Goal: Task Accomplishment & Management: Complete application form

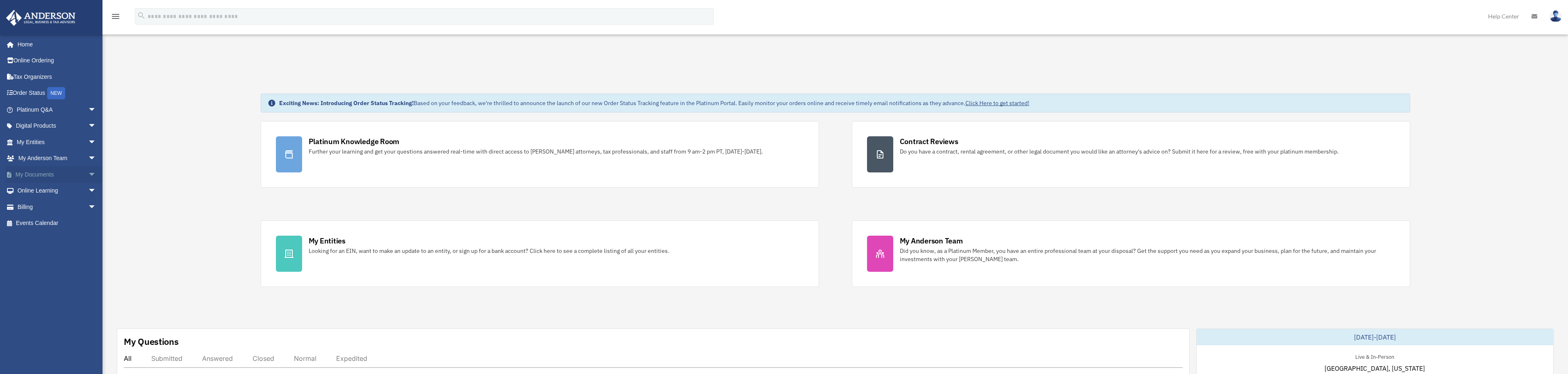
click at [88, 173] on span "arrow_drop_down" at bounding box center [97, 174] width 17 height 17
click at [39, 189] on link "Box" at bounding box center [60, 191] width 97 height 17
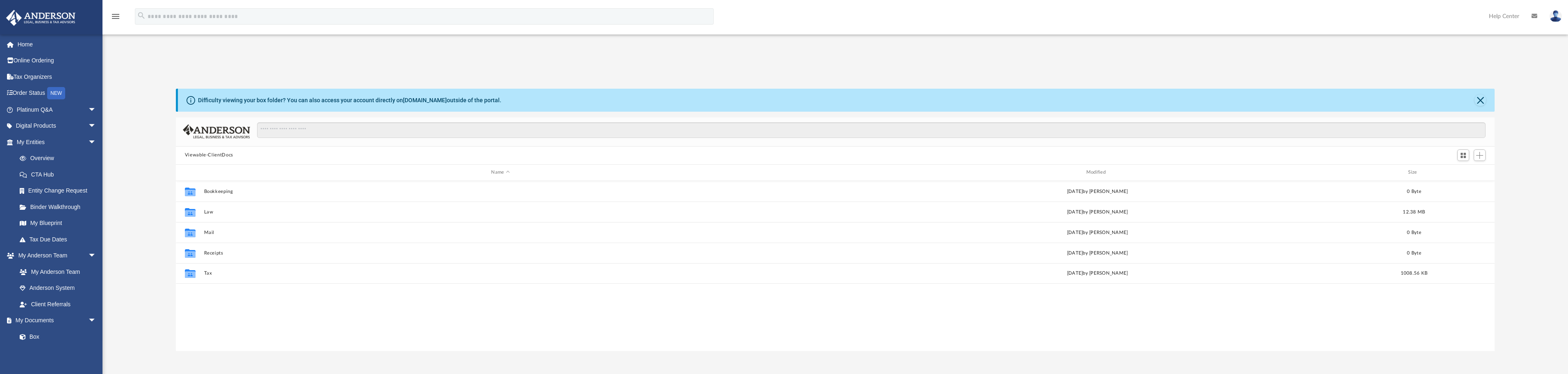
scroll to position [180, 1312]
click at [209, 208] on div "Collaborated Folder Law [DATE] by [PERSON_NAME] 12.38 MB" at bounding box center [835, 212] width 1319 height 21
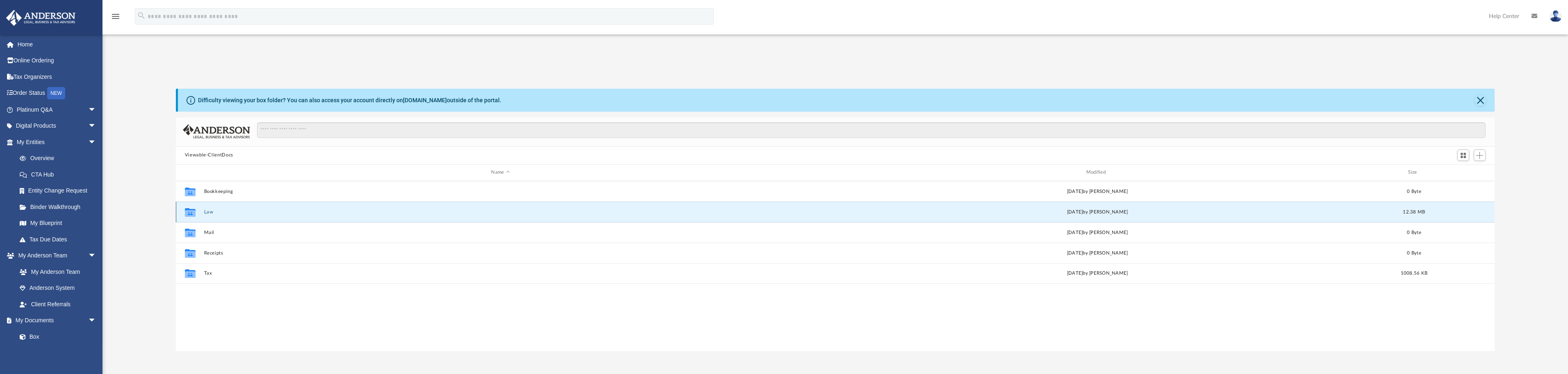
click at [204, 211] on button "Law" at bounding box center [500, 212] width 593 height 5
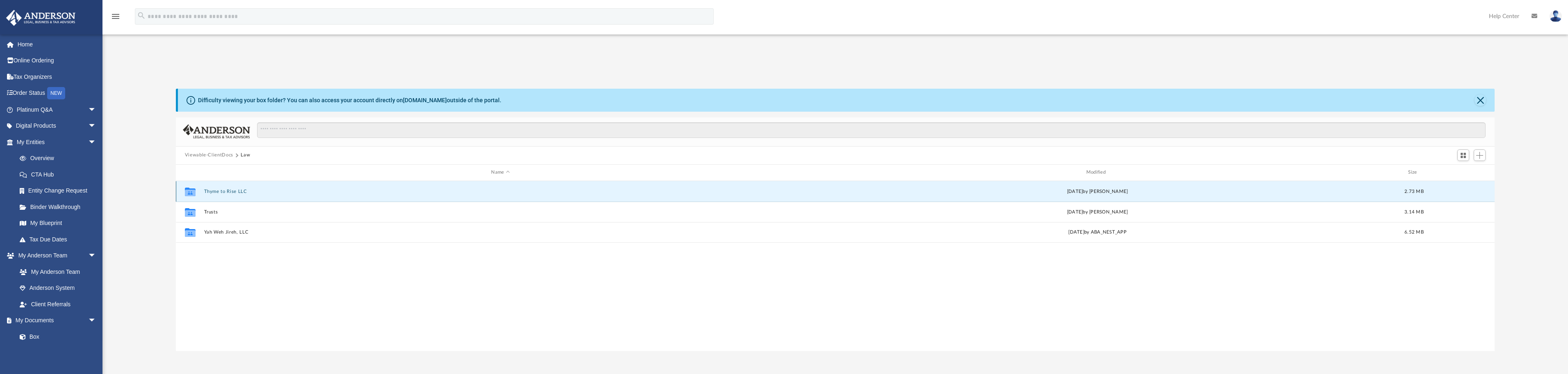
click at [229, 191] on button "Thyme to Rise LLC" at bounding box center [500, 191] width 593 height 5
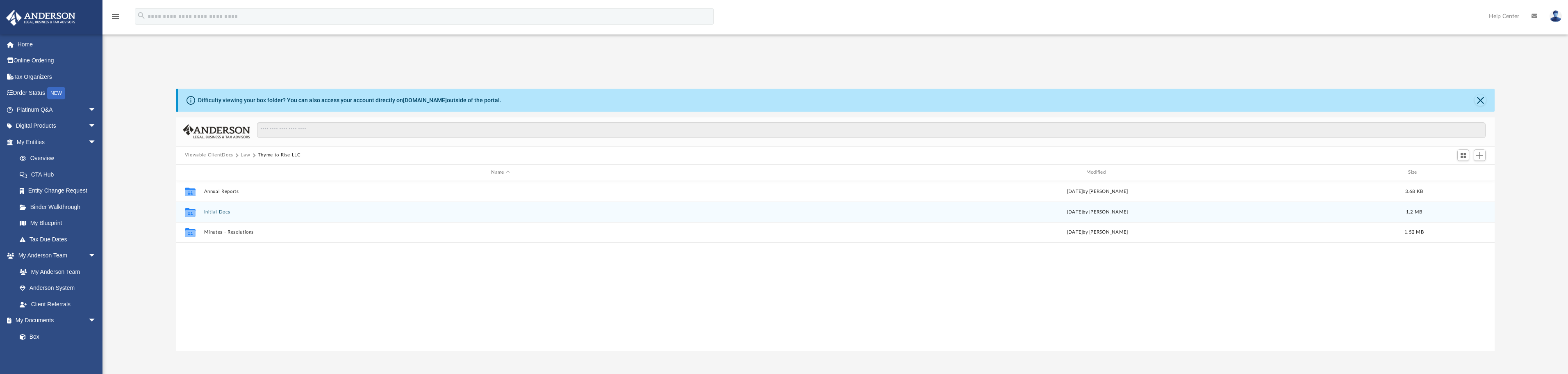
click at [215, 208] on div "Collaborated Folder Initial Docs Thu Aug 21 2025 by Cynthia Peters 1.2 MB" at bounding box center [835, 212] width 1319 height 21
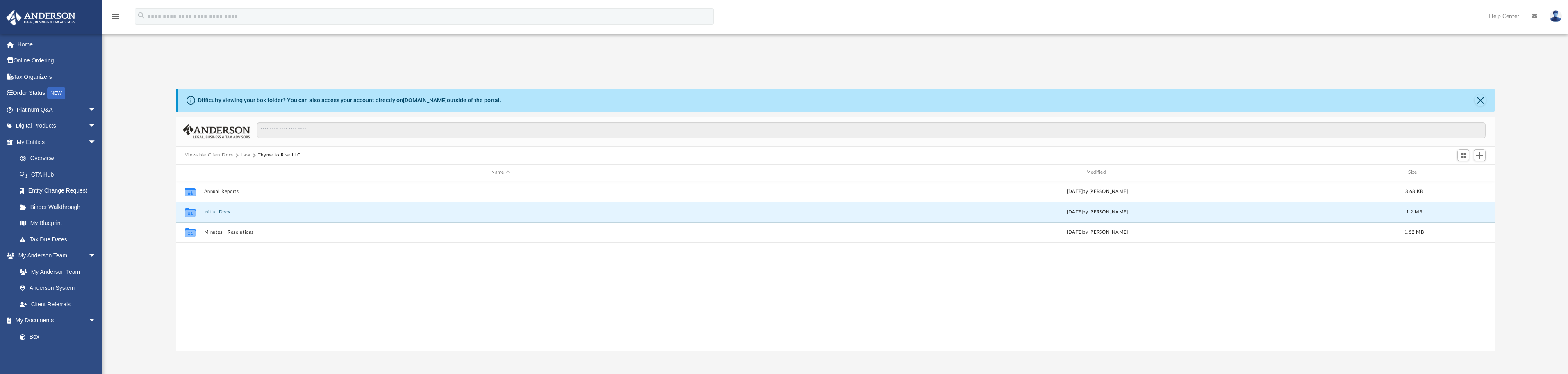
click at [215, 212] on button "Initial Docs" at bounding box center [500, 212] width 593 height 5
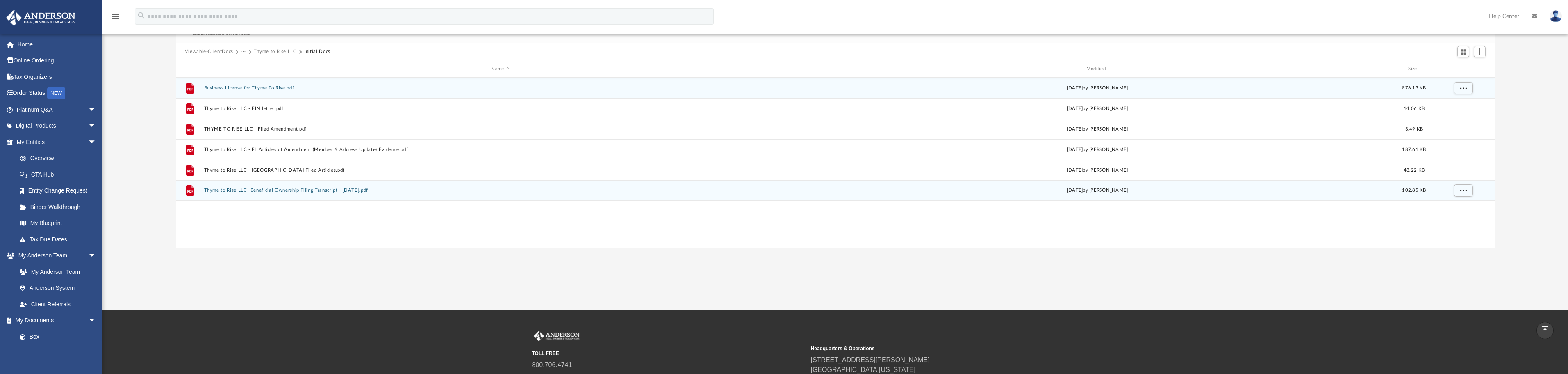
scroll to position [41, 0]
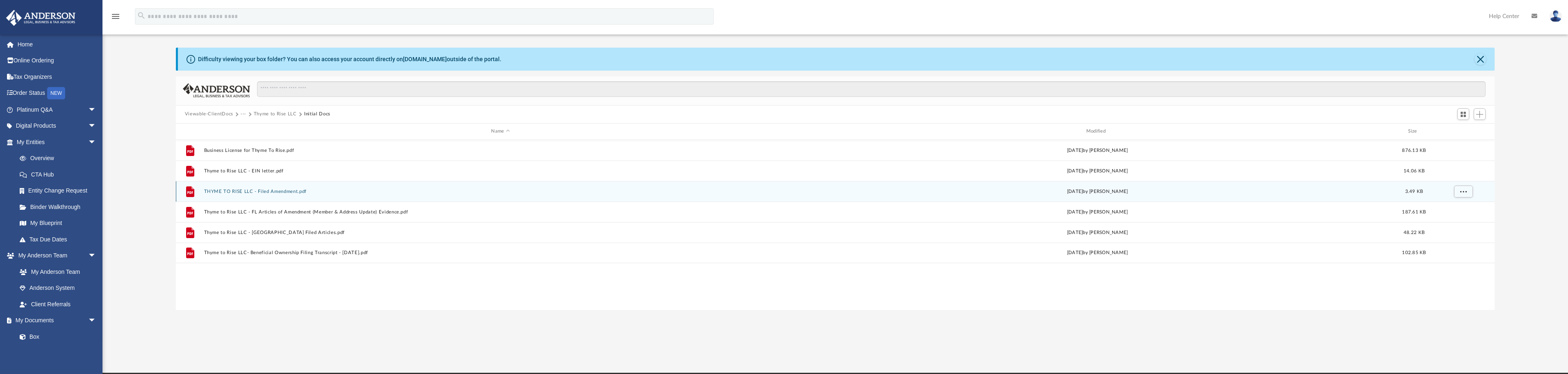
click at [293, 189] on button "THYME TO RISE LLC - Filed Amendment.pdf" at bounding box center [500, 191] width 593 height 5
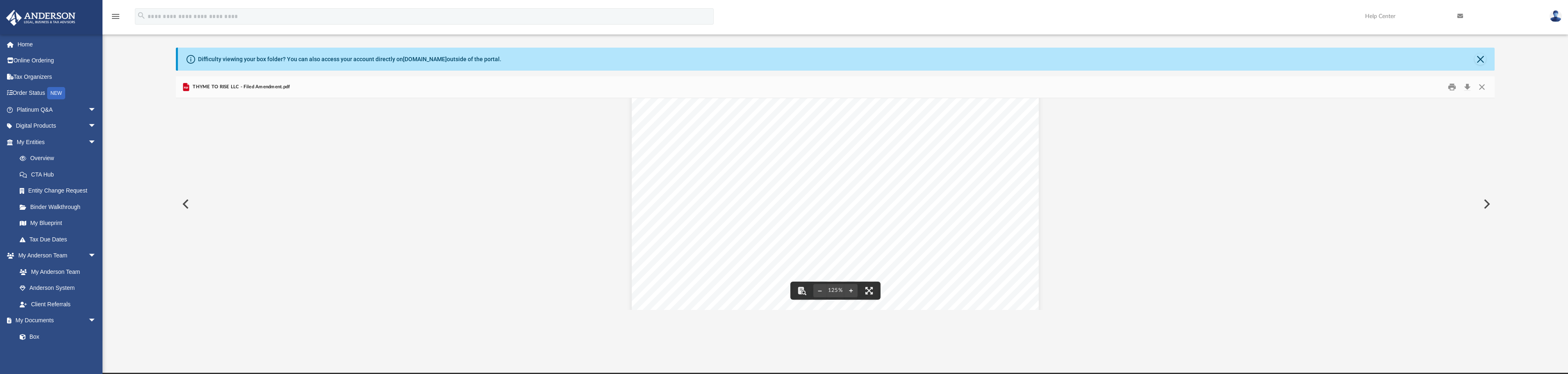
scroll to position [82, 0]
click at [38, 94] on link "Order Status NEW" at bounding box center [57, 93] width 103 height 17
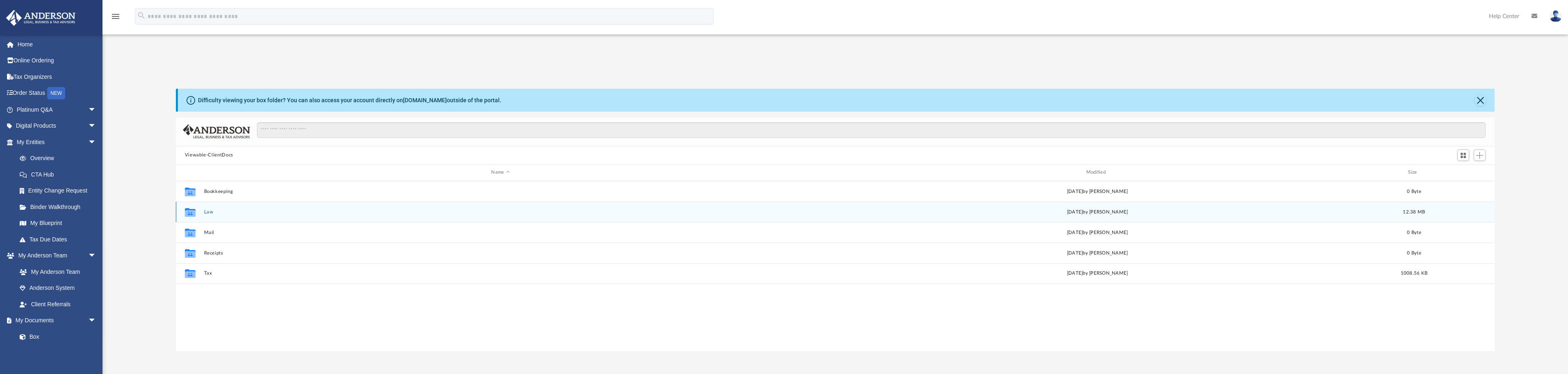
click at [205, 210] on button "Law" at bounding box center [500, 212] width 593 height 5
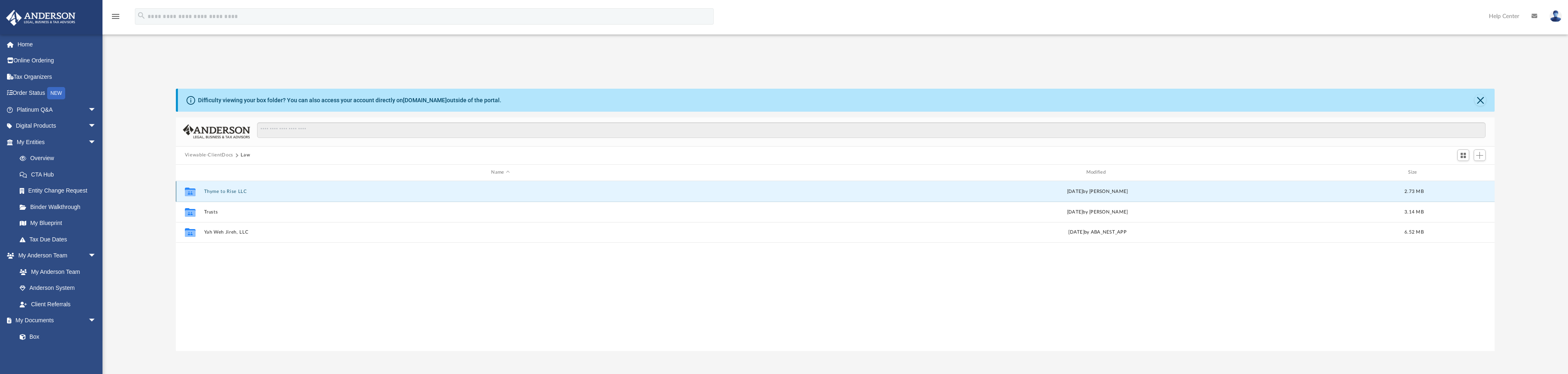
click at [211, 192] on button "Thyme to Rise LLC" at bounding box center [500, 191] width 593 height 5
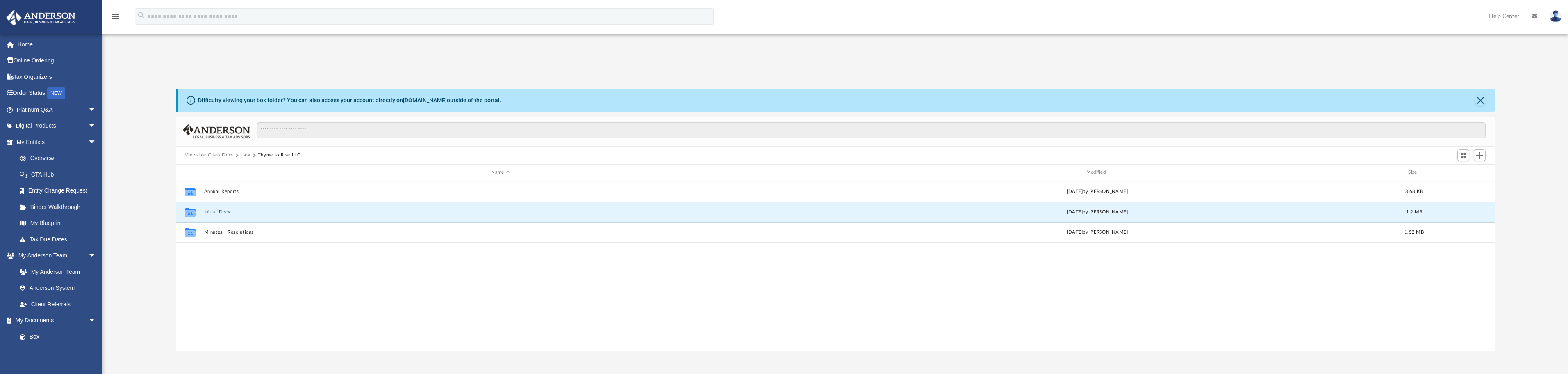
click at [220, 214] on button "Initial Docs" at bounding box center [500, 212] width 593 height 5
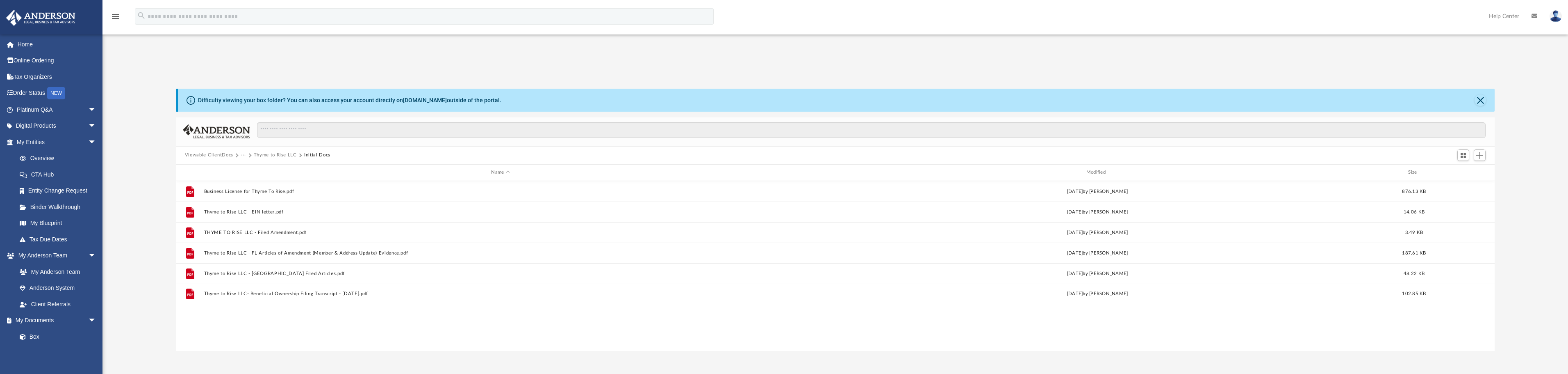
click at [212, 155] on button "Viewable-ClientDocs" at bounding box center [208, 155] width 48 height 8
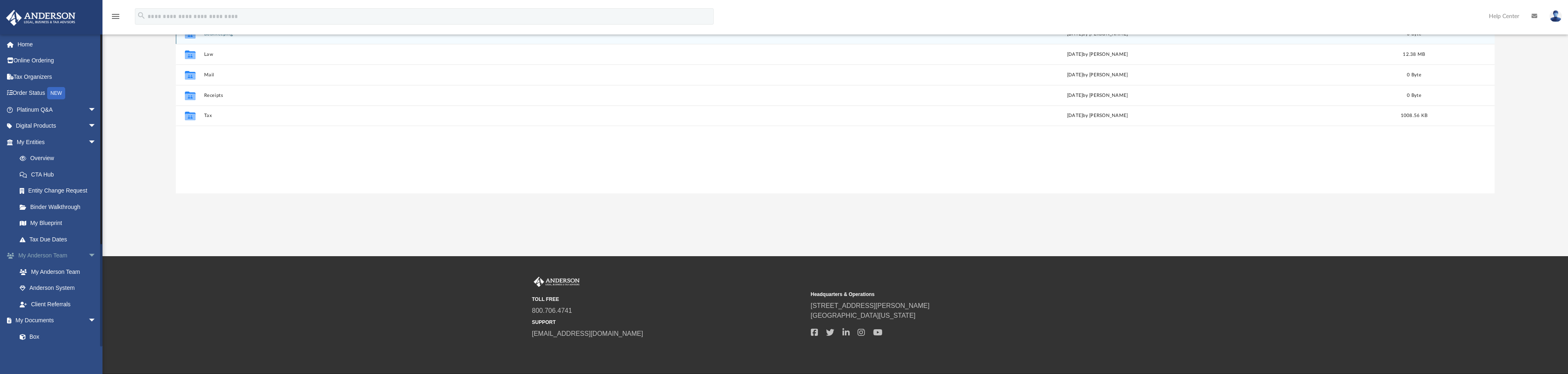
scroll to position [186, 0]
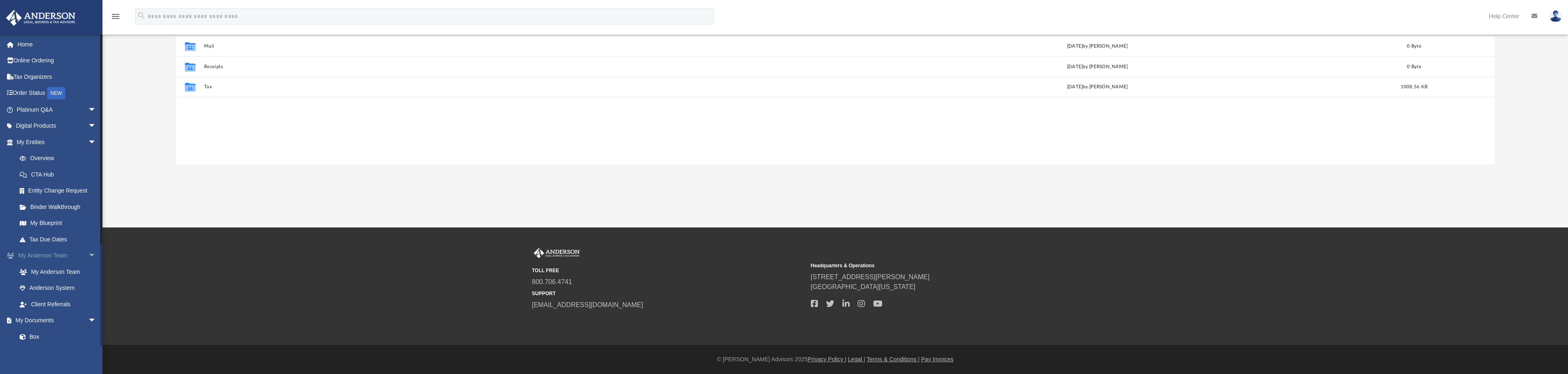
click at [48, 256] on link "My Anderson Team arrow_drop_down" at bounding box center [57, 256] width 103 height 17
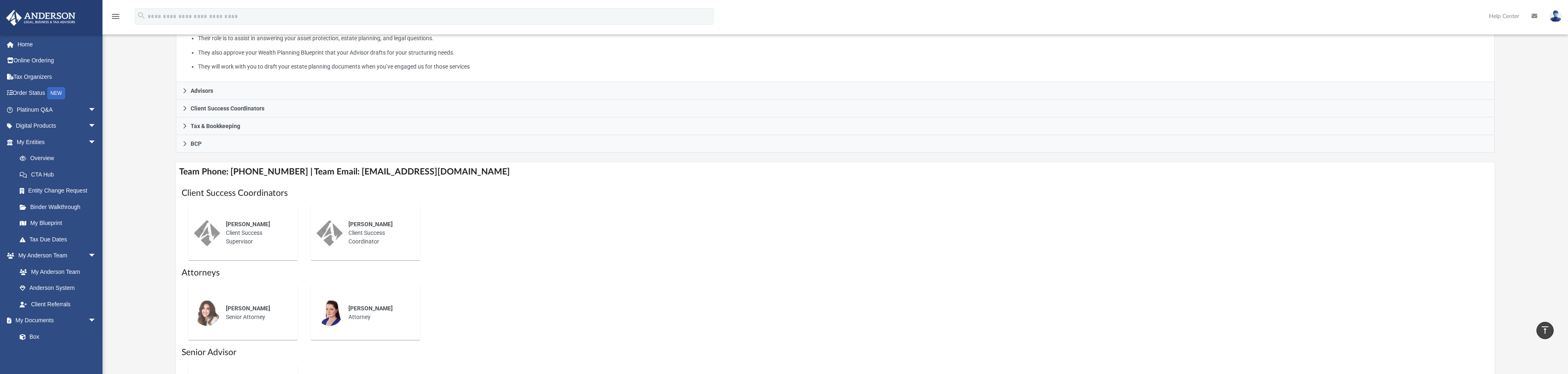
drag, startPoint x: 680, startPoint y: 102, endPoint x: 547, endPoint y: 207, distance: 169.5
click at [547, 211] on div "Ebony Payton Client Success Supervisor Amy Borges Client Success Coordinator" at bounding box center [835, 233] width 1307 height 68
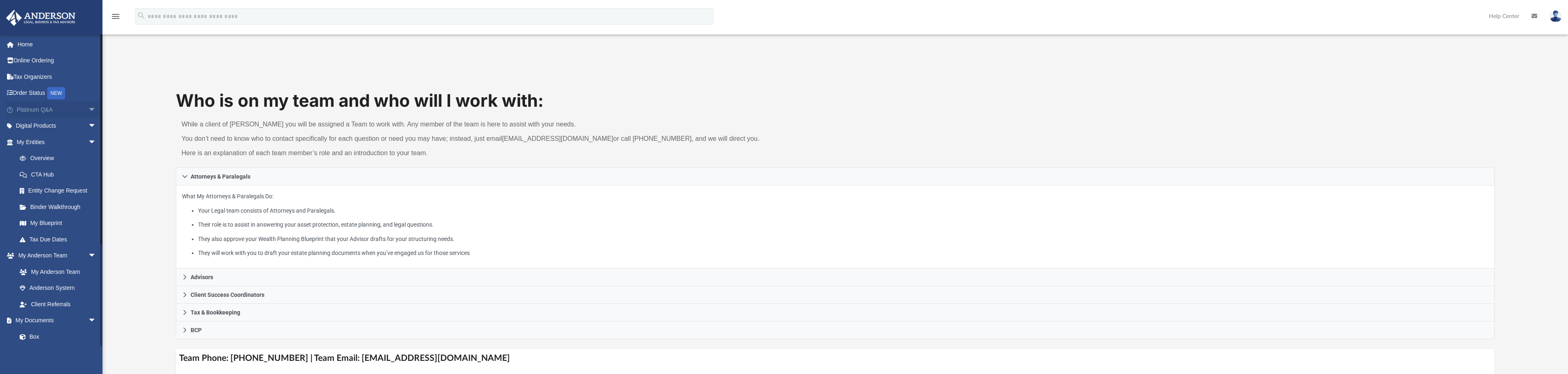
click at [64, 111] on link "Platinum Q&A arrow_drop_down" at bounding box center [57, 110] width 103 height 17
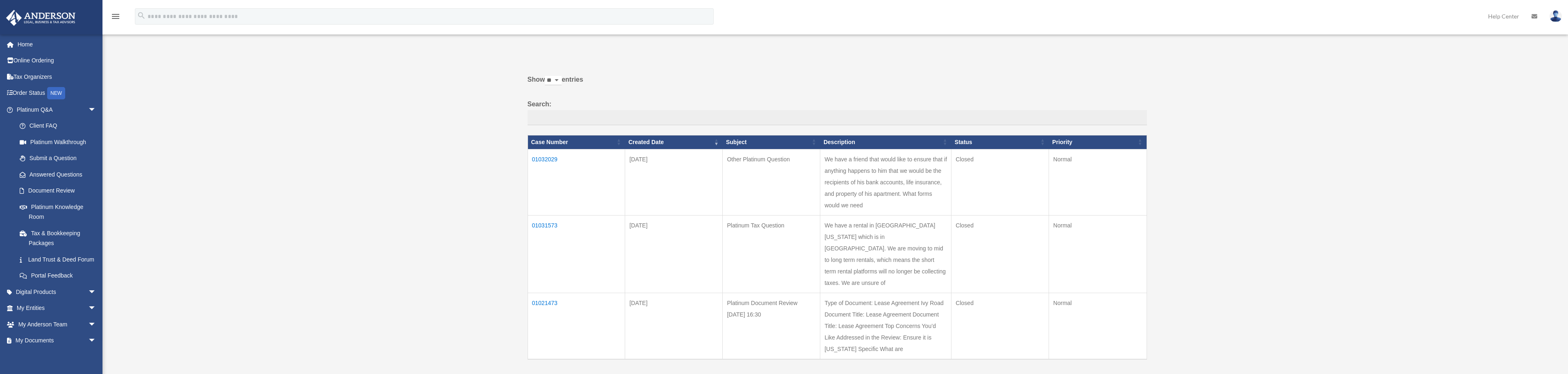
scroll to position [123, 0]
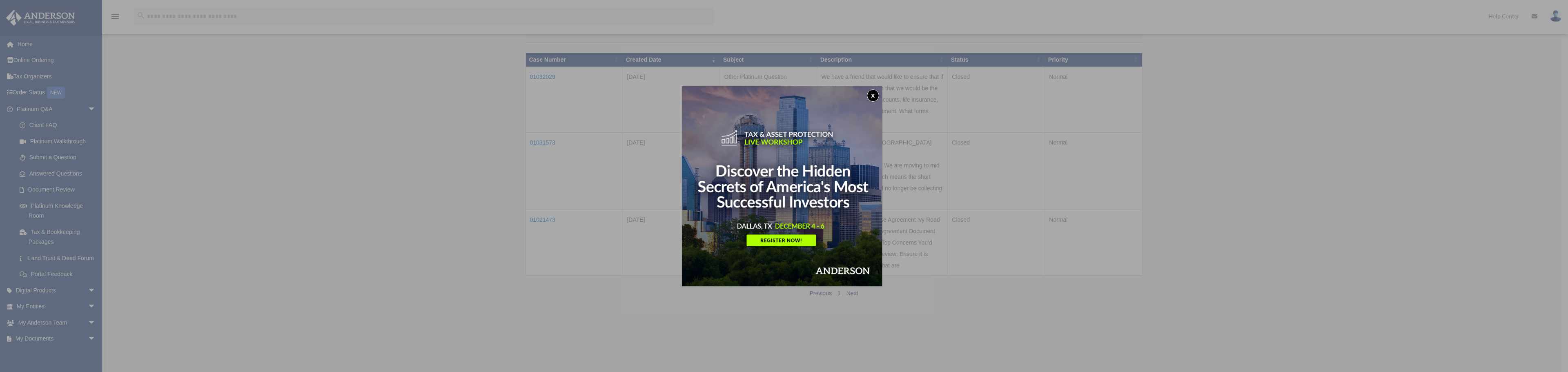
click at [870, 93] on button "x" at bounding box center [873, 95] width 12 height 12
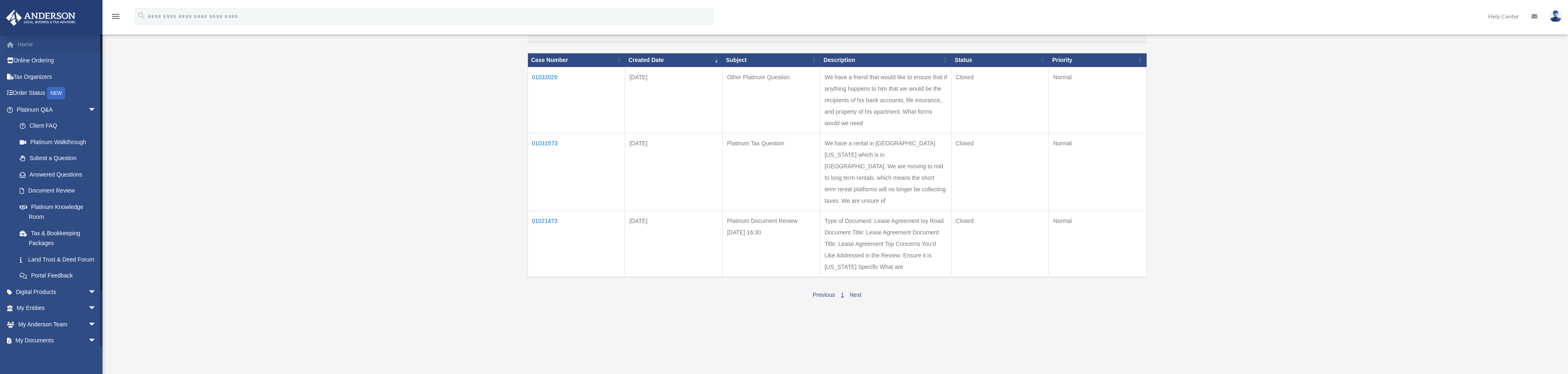
click at [20, 44] on link "Home" at bounding box center [57, 44] width 103 height 17
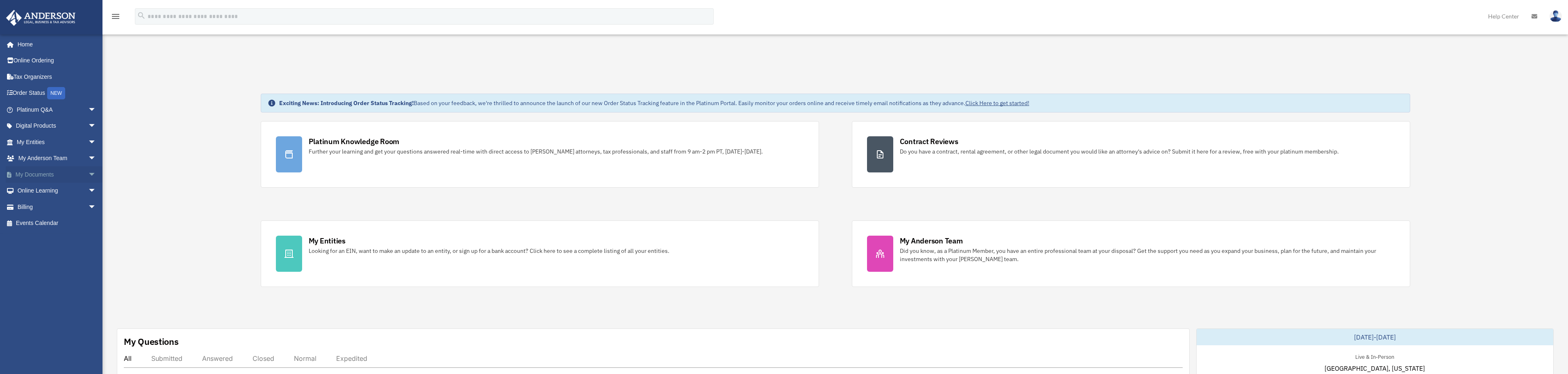
click at [22, 175] on link "My Documents arrow_drop_down" at bounding box center [57, 174] width 103 height 17
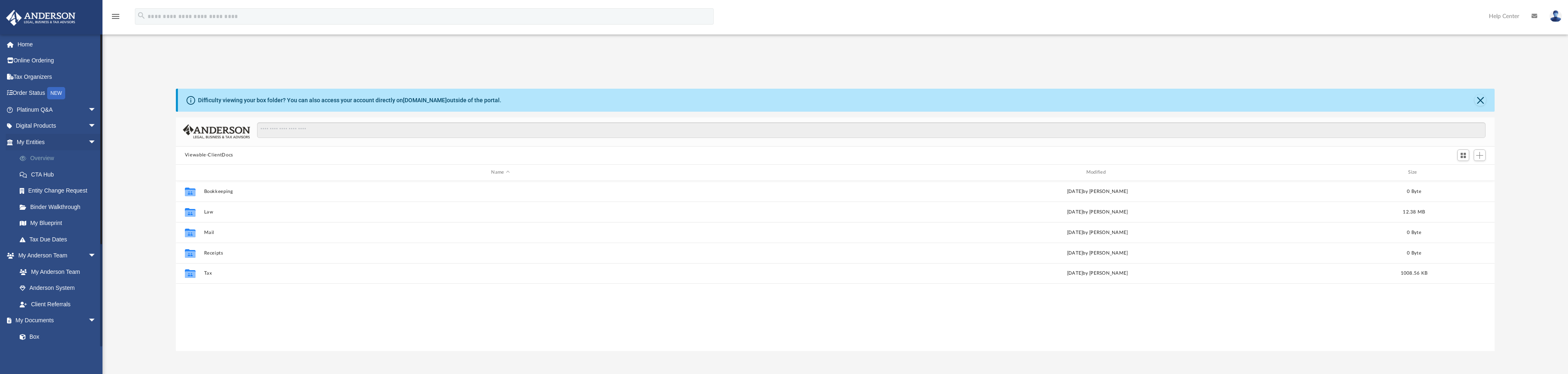
scroll to position [180, 1312]
click at [33, 335] on link "Box" at bounding box center [60, 337] width 97 height 17
click at [88, 318] on span "arrow_drop_down" at bounding box center [97, 321] width 17 height 17
click at [88, 318] on span "arrow_drop_up" at bounding box center [97, 321] width 17 height 17
click at [12, 320] on span at bounding box center [13, 320] width 4 height 6
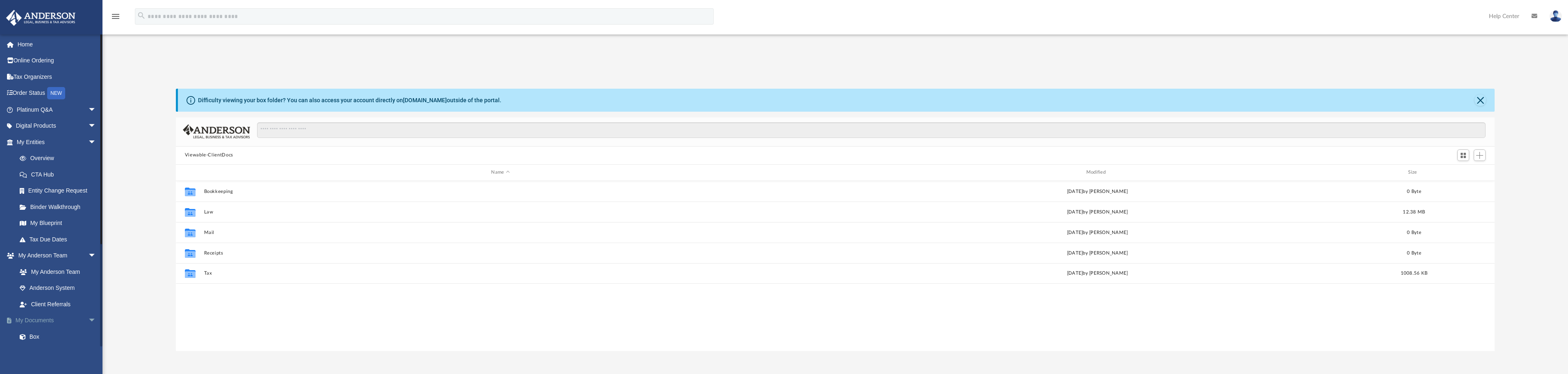
click at [88, 314] on span "arrow_drop_down" at bounding box center [97, 321] width 17 height 17
click at [88, 319] on span "arrow_drop_up" at bounding box center [97, 321] width 17 height 17
click at [88, 103] on span "arrow_drop_down" at bounding box center [97, 110] width 17 height 17
click at [33, 300] on link "Digital Products arrow_drop_down" at bounding box center [57, 292] width 103 height 17
click at [88, 300] on span "arrow_drop_down" at bounding box center [97, 292] width 17 height 17
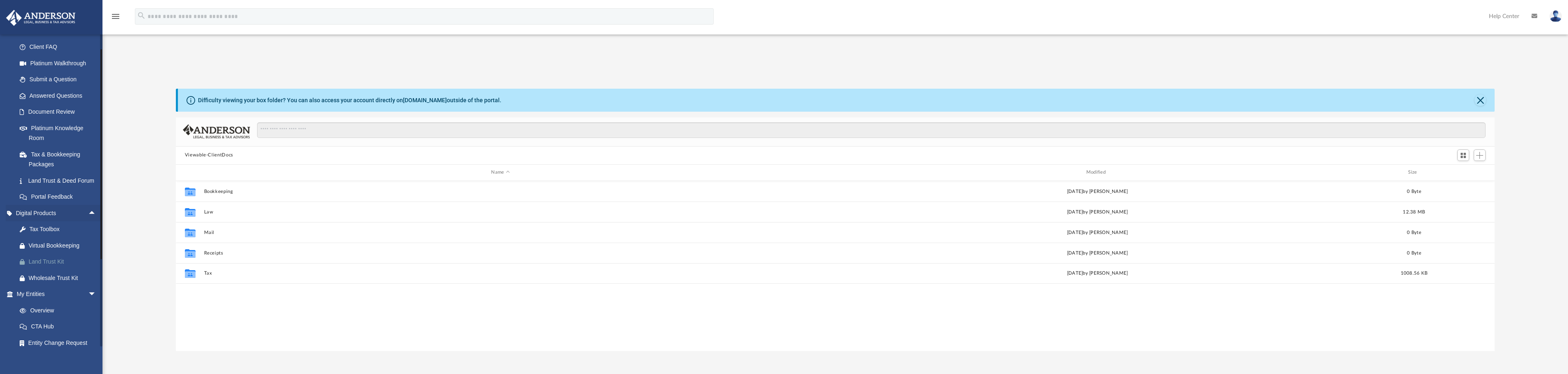
scroll to position [82, 0]
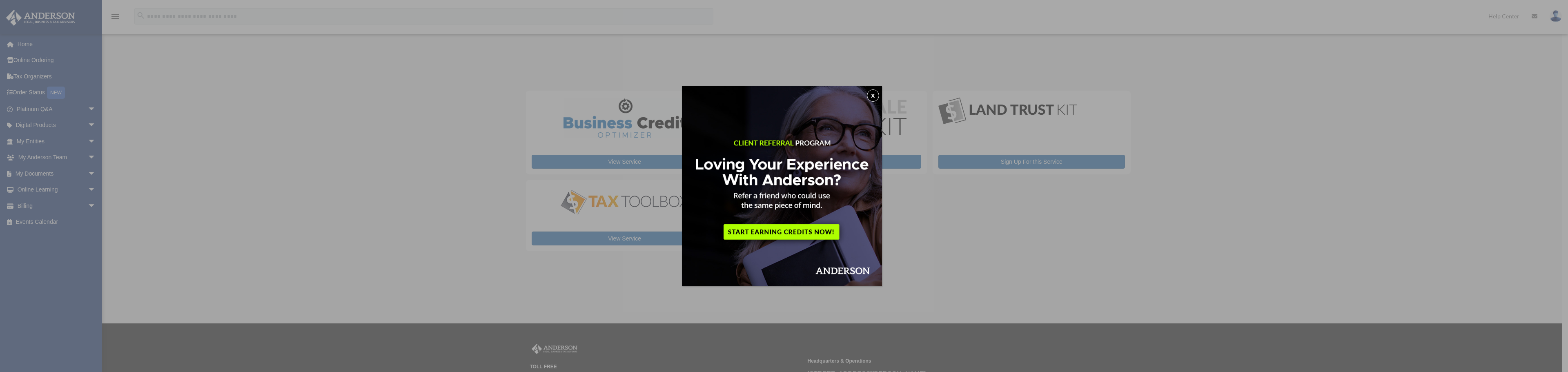
click at [81, 173] on div "x" at bounding box center [784, 186] width 1568 height 372
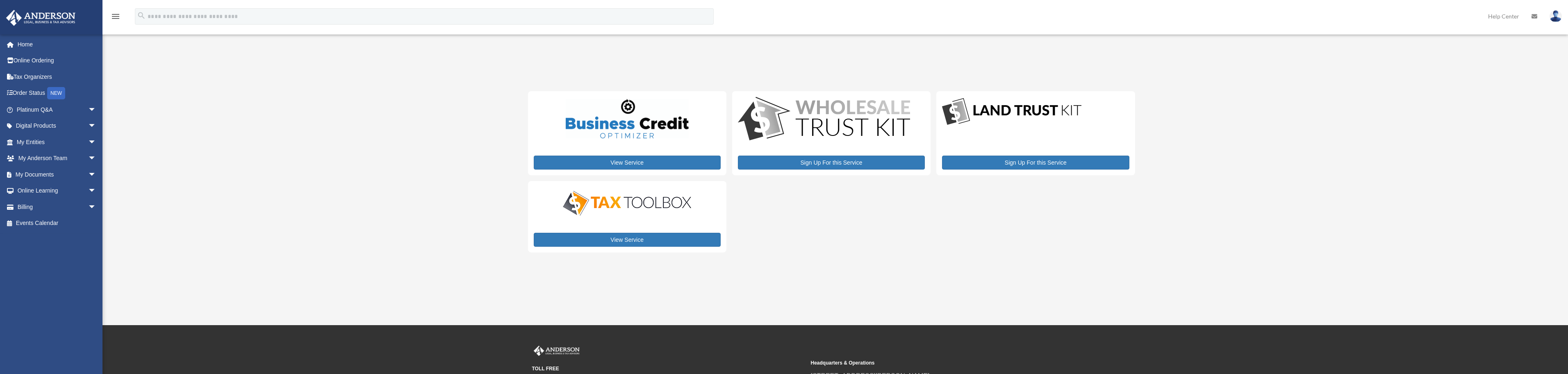
click at [88, 174] on span "arrow_drop_down" at bounding box center [97, 174] width 17 height 17
click at [54, 203] on link "Meeting Minutes" at bounding box center [60, 207] width 97 height 17
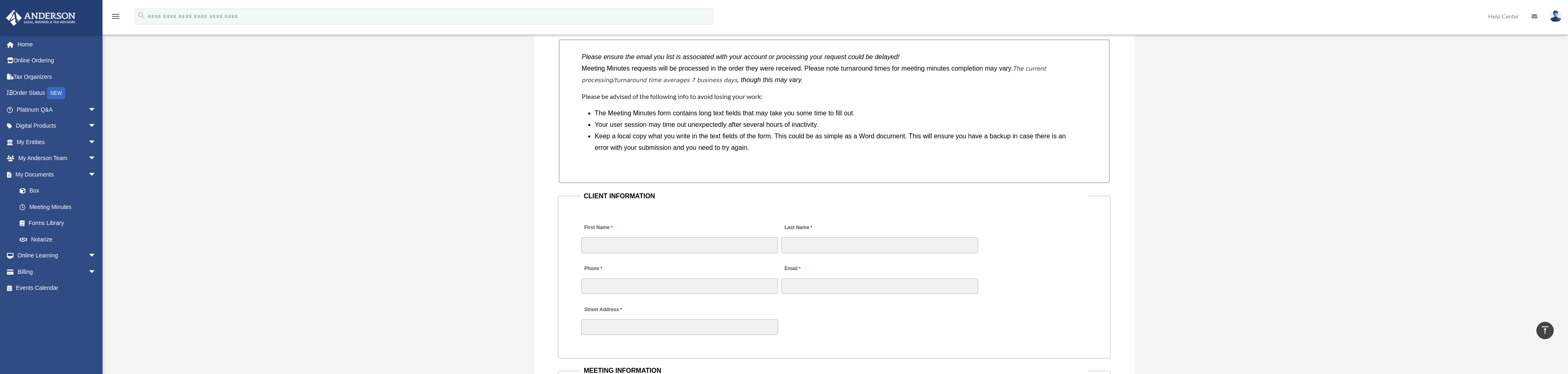
scroll to position [820, 0]
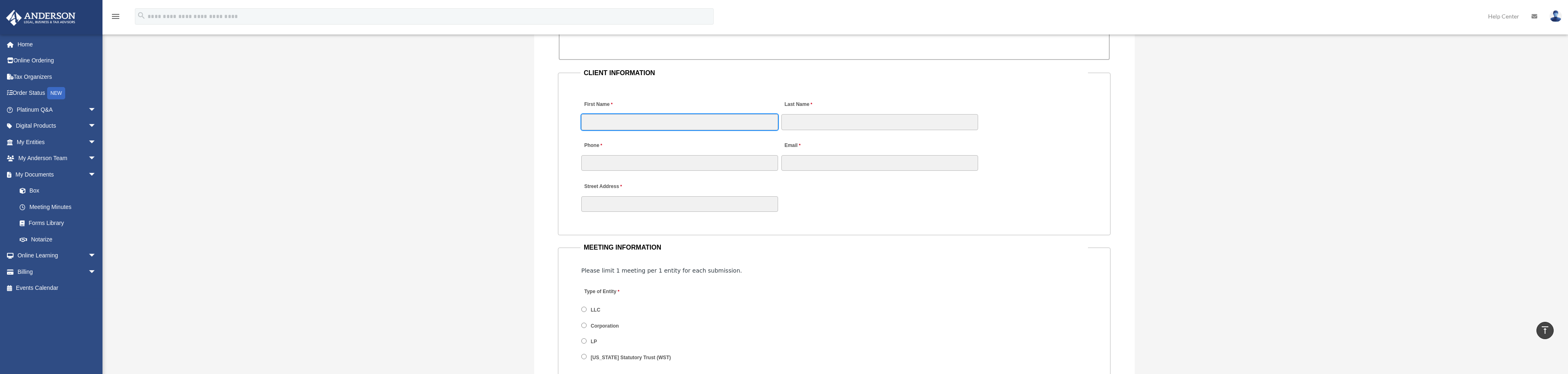
click at [615, 121] on input "First Name" at bounding box center [679, 122] width 197 height 15
click at [629, 120] on input "First Name" at bounding box center [679, 122] width 197 height 15
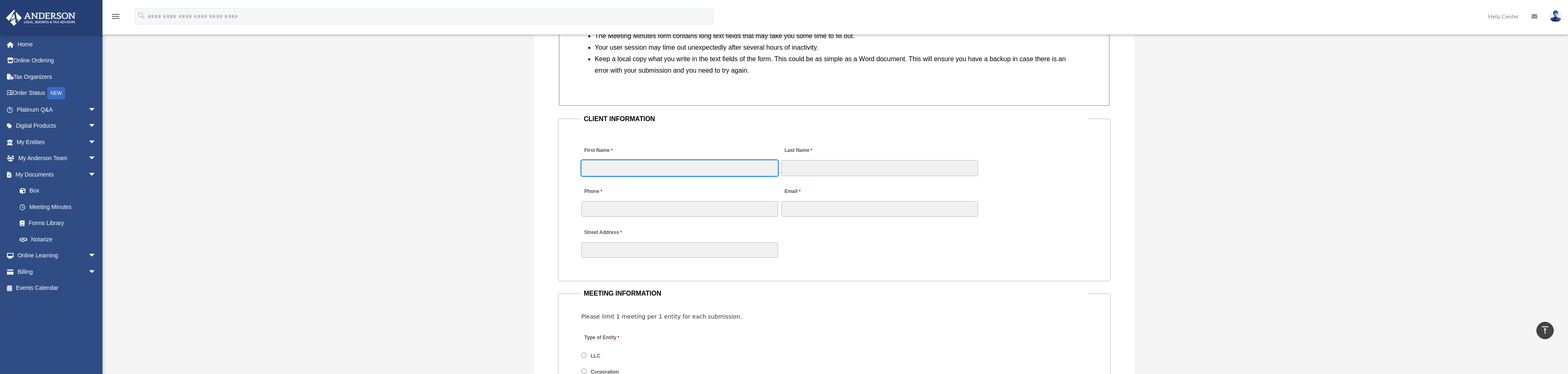
scroll to position [738, 0]
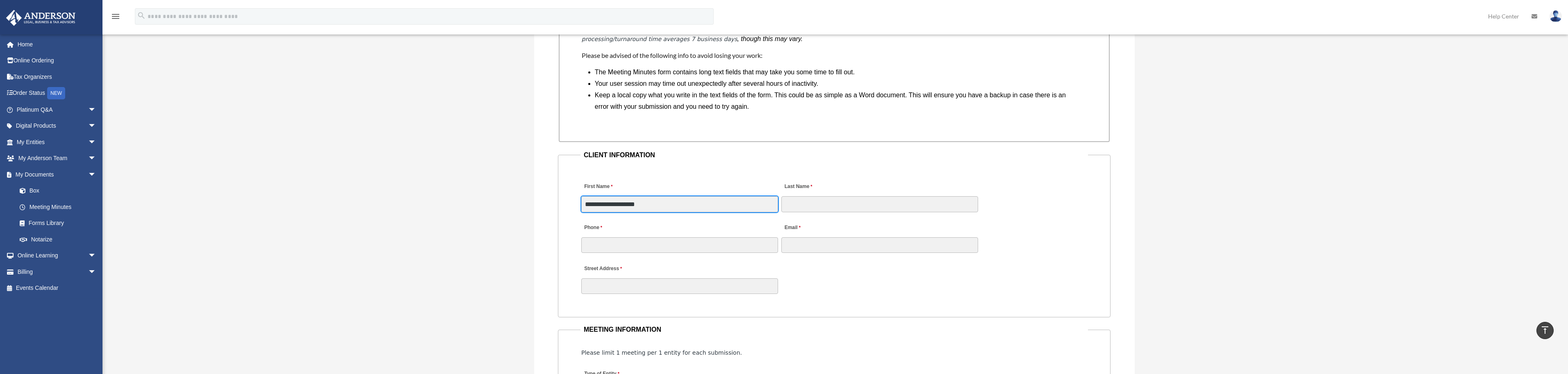
type input "**********"
type input "*********"
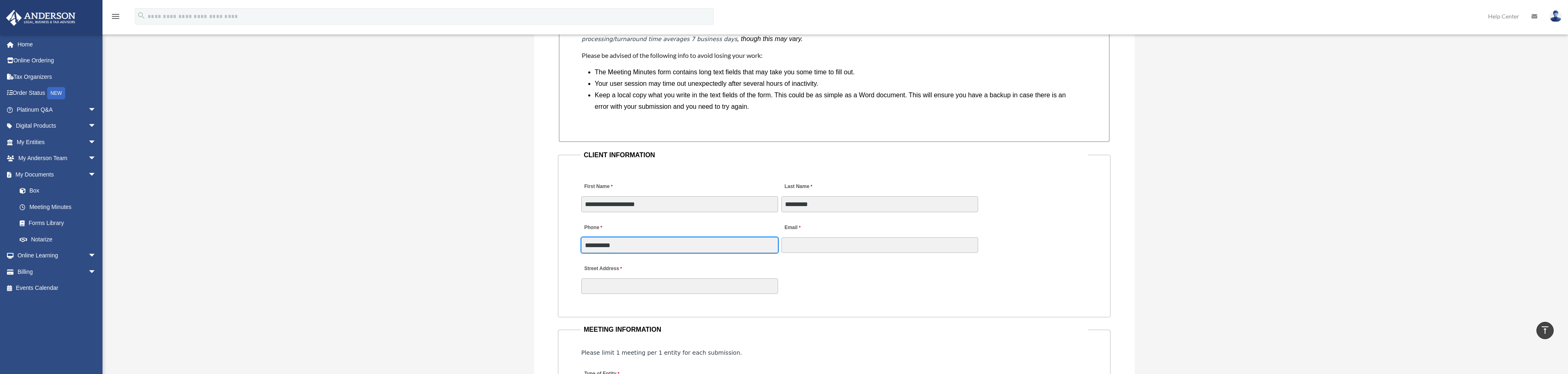
type input "**********"
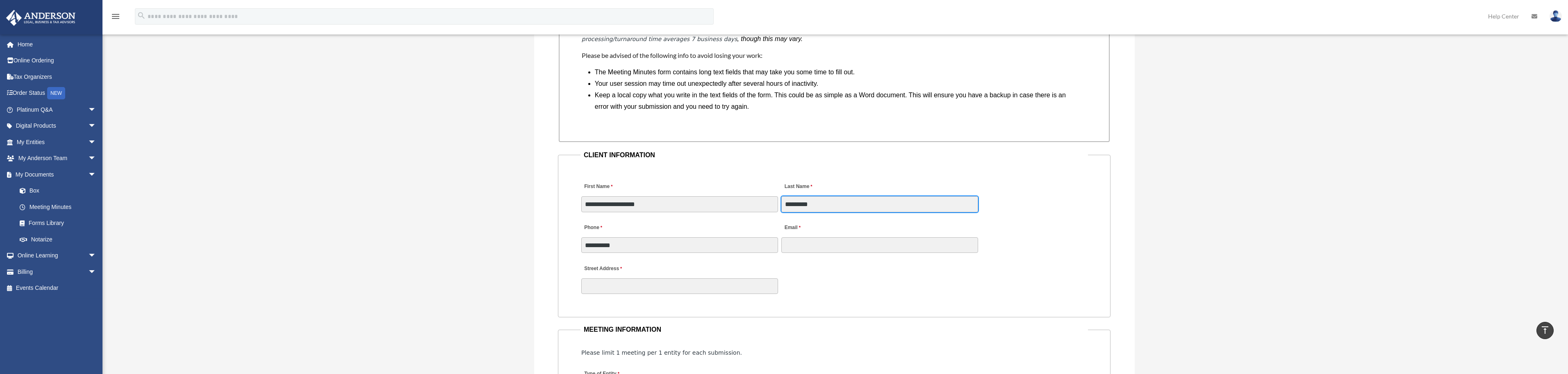
click at [841, 207] on input "*********" at bounding box center [879, 204] width 197 height 15
type input "********"
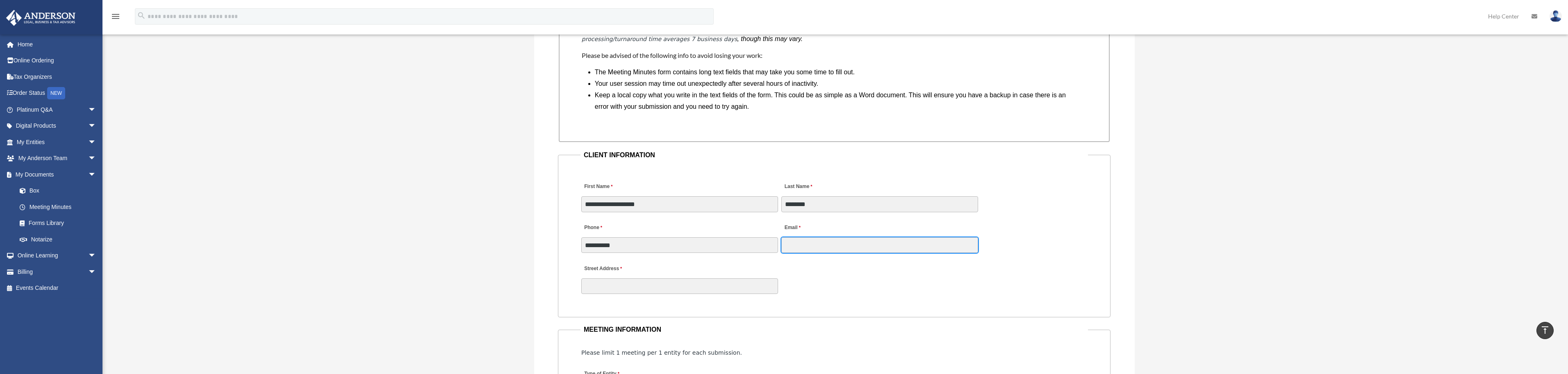
click at [798, 246] on input "Email" at bounding box center [879, 245] width 197 height 15
type input "**********"
click at [711, 277] on div "Street Address" at bounding box center [834, 276] width 508 height 36
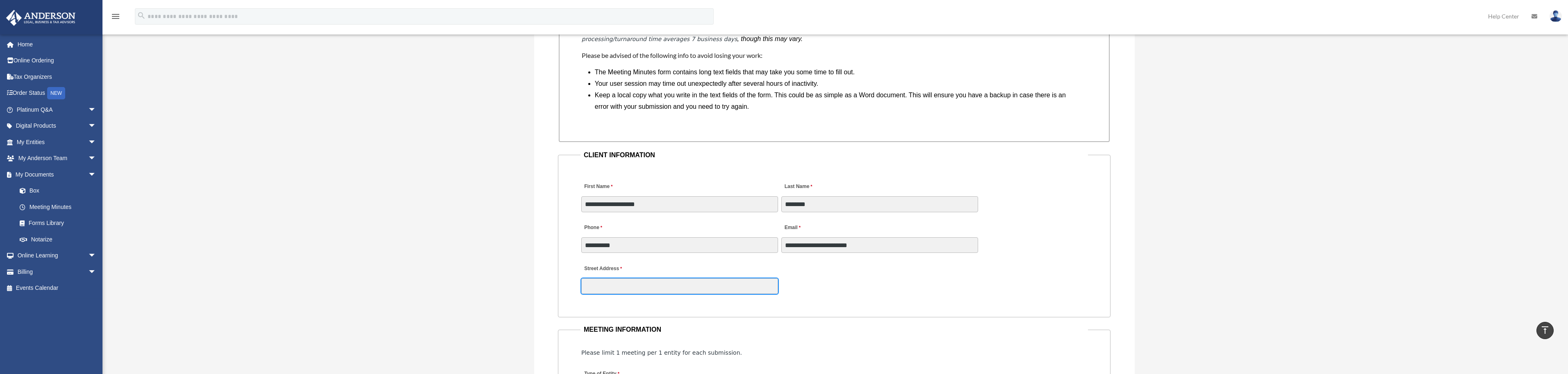
click at [711, 281] on input "Street Address" at bounding box center [679, 286] width 197 height 15
type input "**********"
type input "**"
type input "**********"
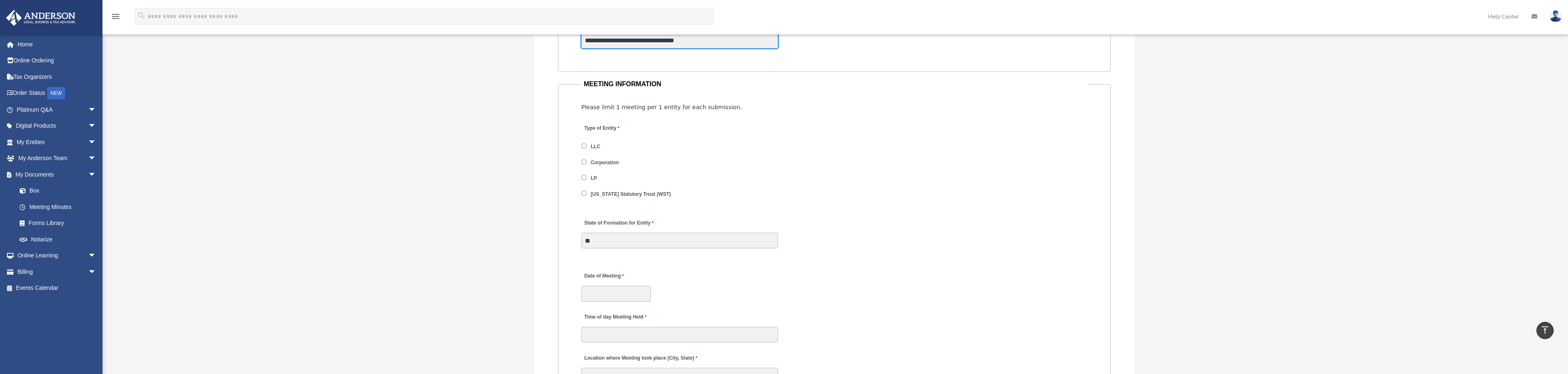
scroll to position [985, 0]
type input "**********"
click at [590, 145] on label "LLC" at bounding box center [596, 146] width 15 height 8
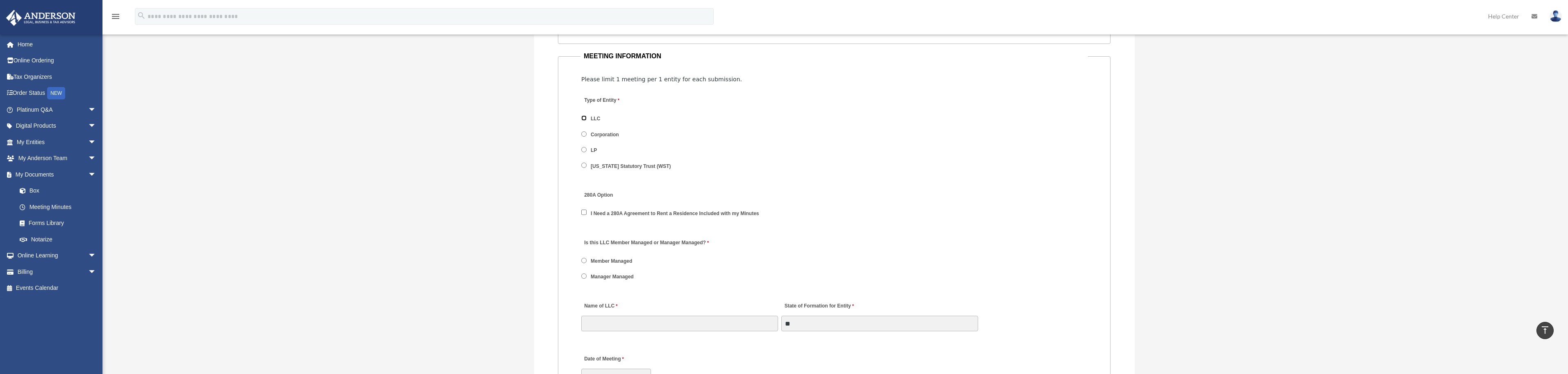
scroll to position [1026, 0]
click at [584, 249] on span "Member Managed" at bounding box center [611, 247] width 60 height 14
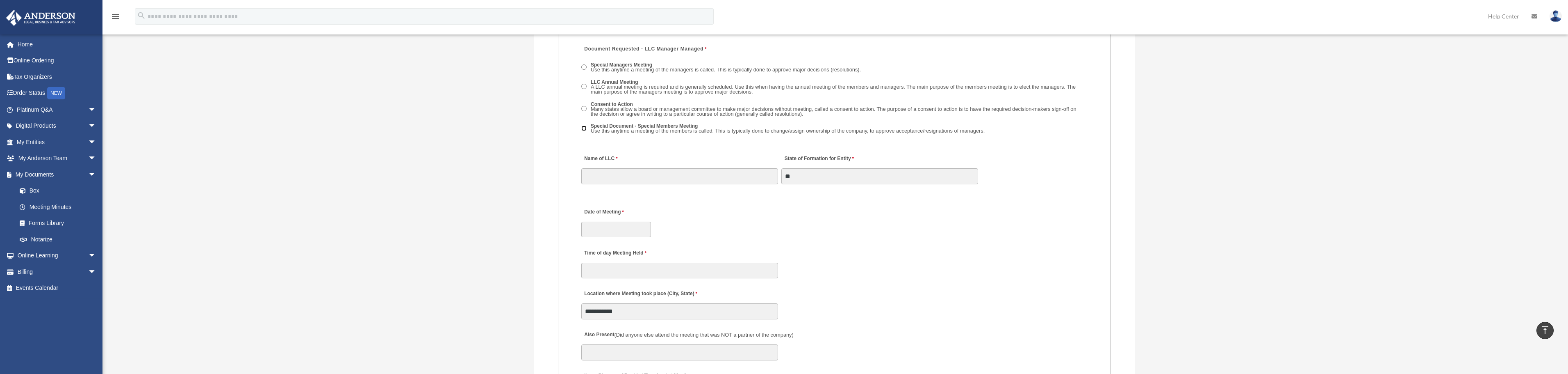
scroll to position [1272, 0]
click at [630, 167] on input "Name of LLC" at bounding box center [679, 173] width 197 height 15
type input "**********"
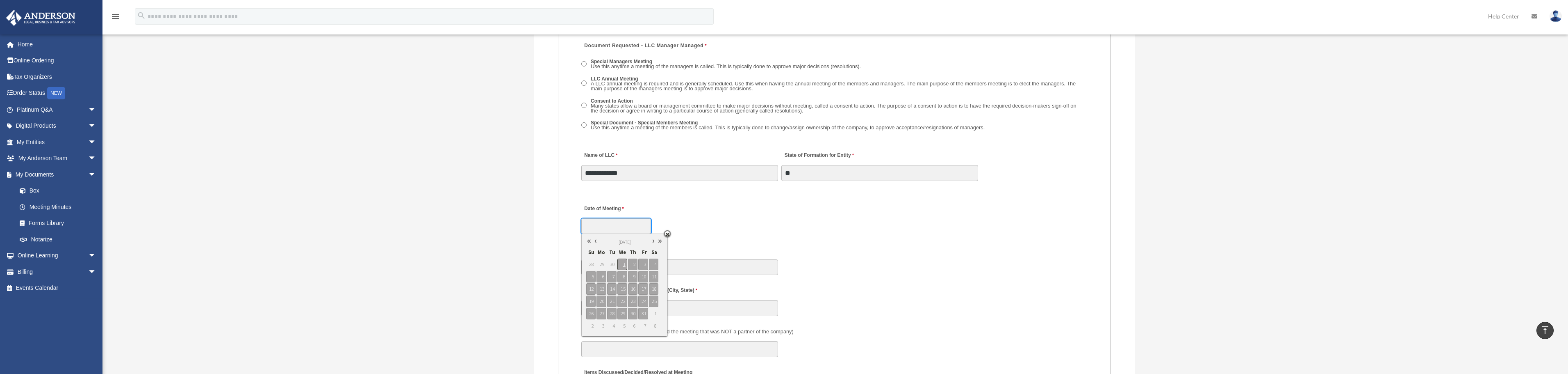
type input "**********"
click at [624, 266] on span "1" at bounding box center [622, 264] width 10 height 12
click at [681, 207] on div "**********" at bounding box center [834, 217] width 508 height 36
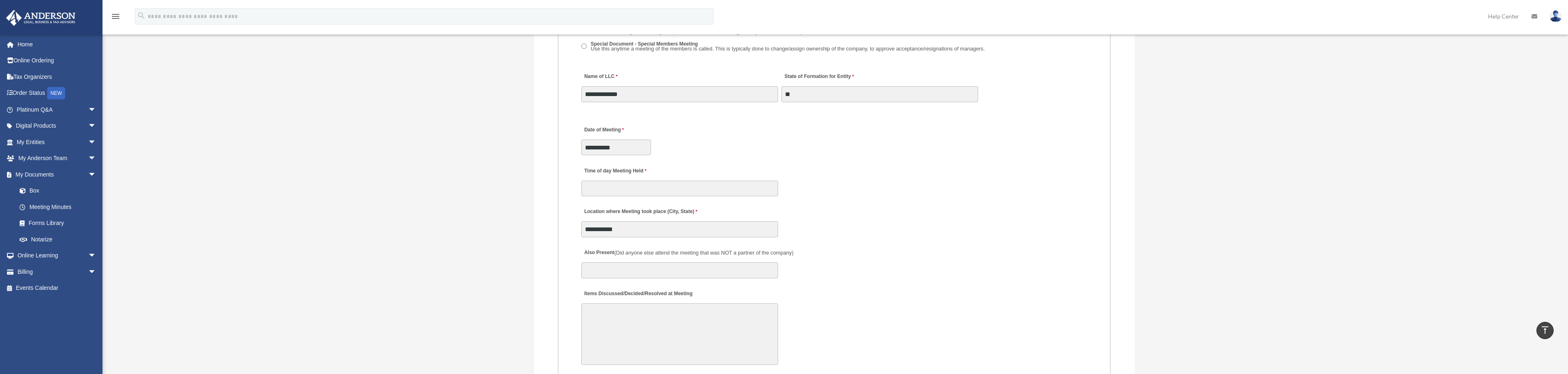
scroll to position [1354, 0]
click at [608, 189] on input "Time of day Meeting Held" at bounding box center [679, 185] width 197 height 15
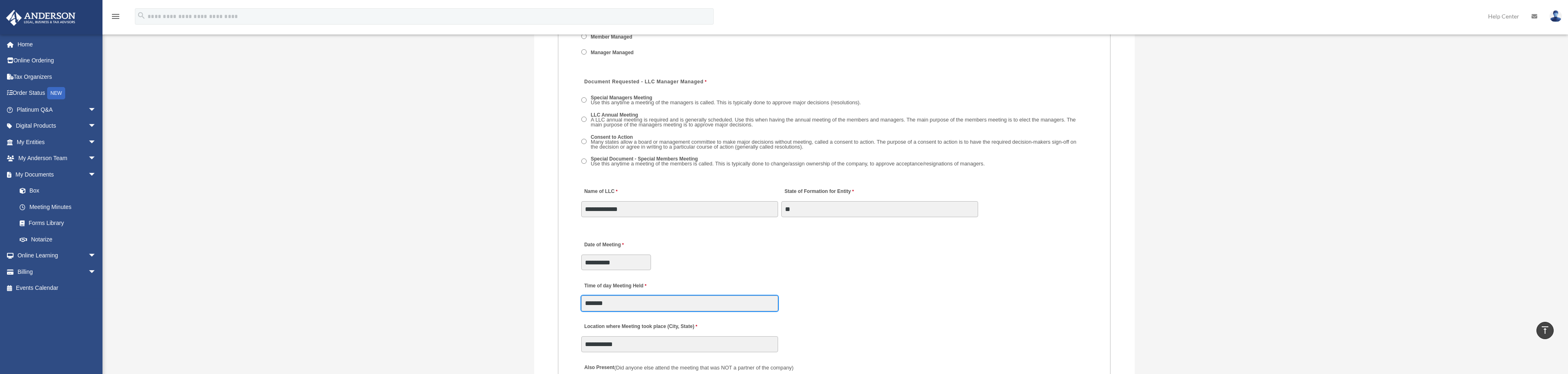
scroll to position [1272, 0]
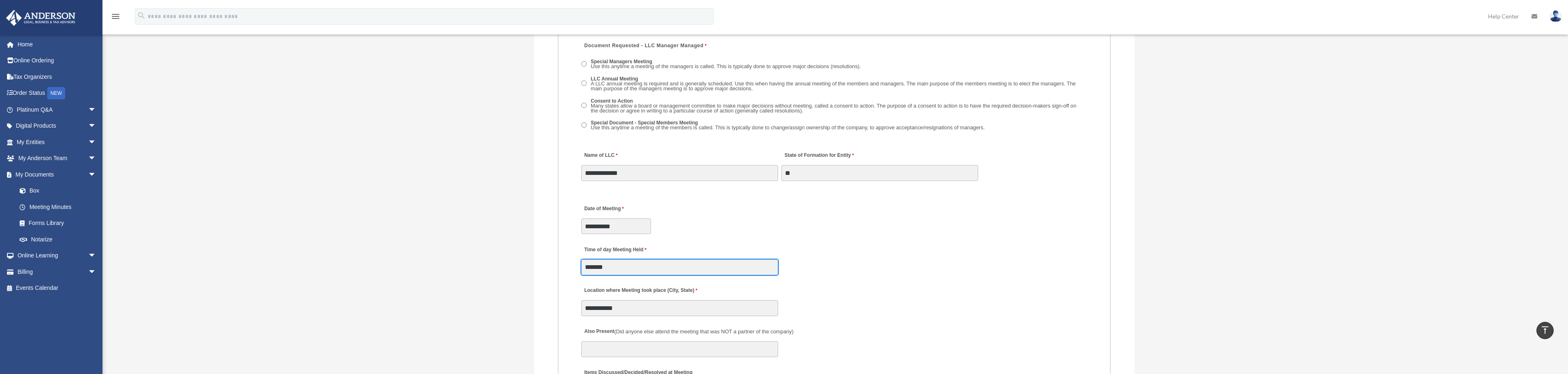
type input "*******"
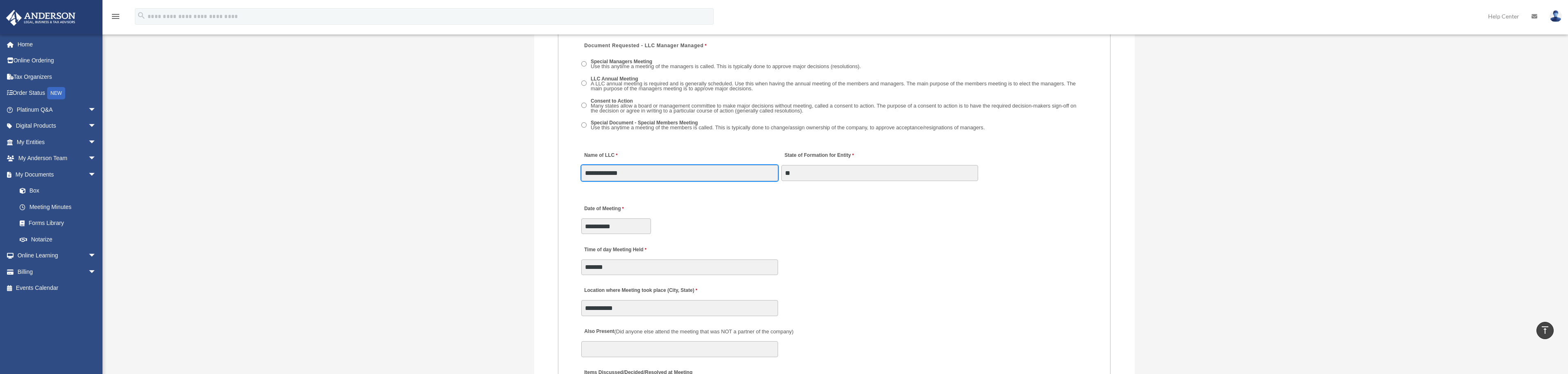
click at [622, 174] on input "**********" at bounding box center [679, 173] width 197 height 15
type input "**********"
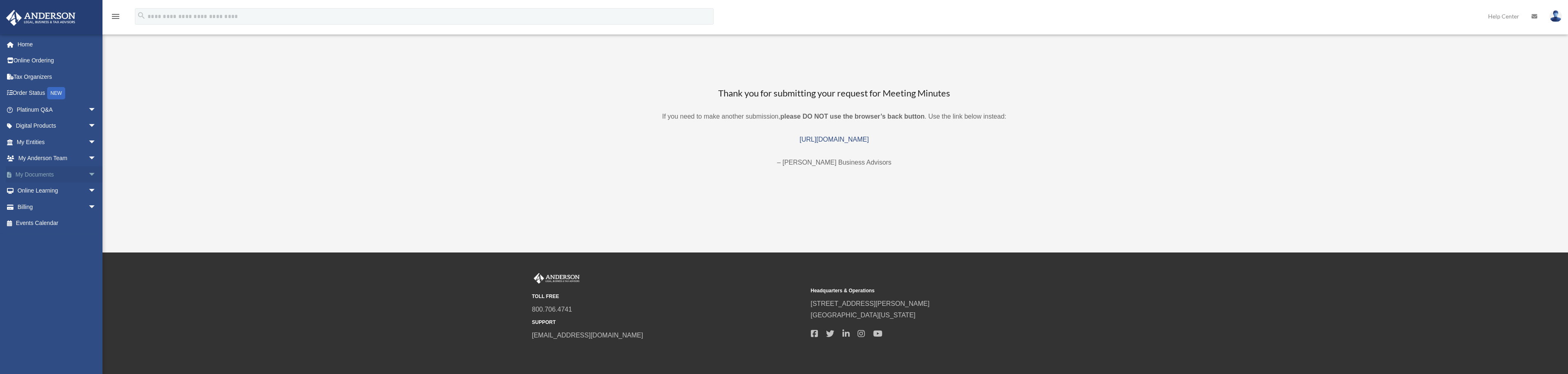
click at [24, 174] on link "My Documents arrow_drop_down" at bounding box center [57, 174] width 103 height 17
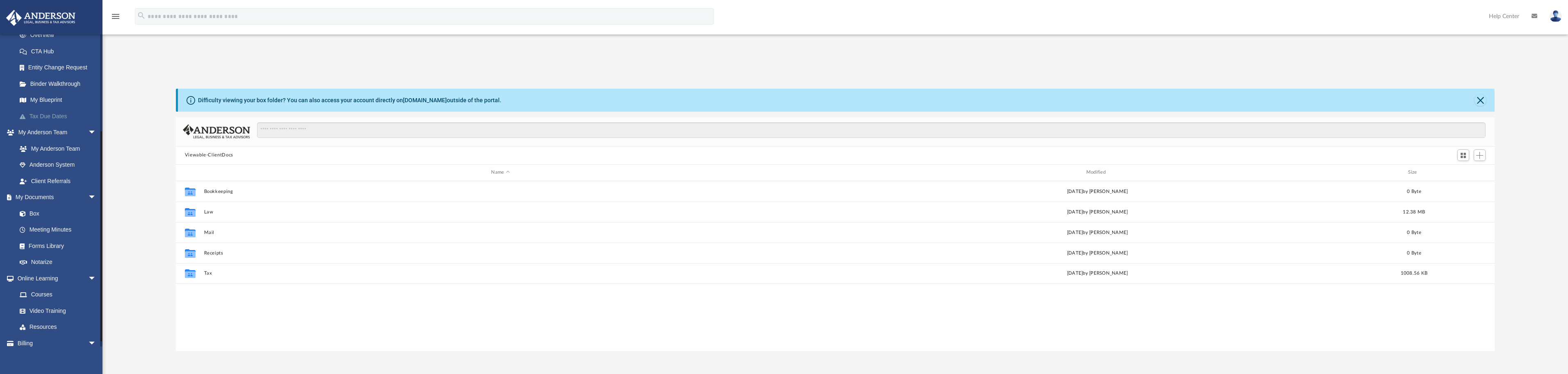
scroll to position [146, 0]
click at [34, 206] on link "Meeting Minutes" at bounding box center [60, 207] width 97 height 17
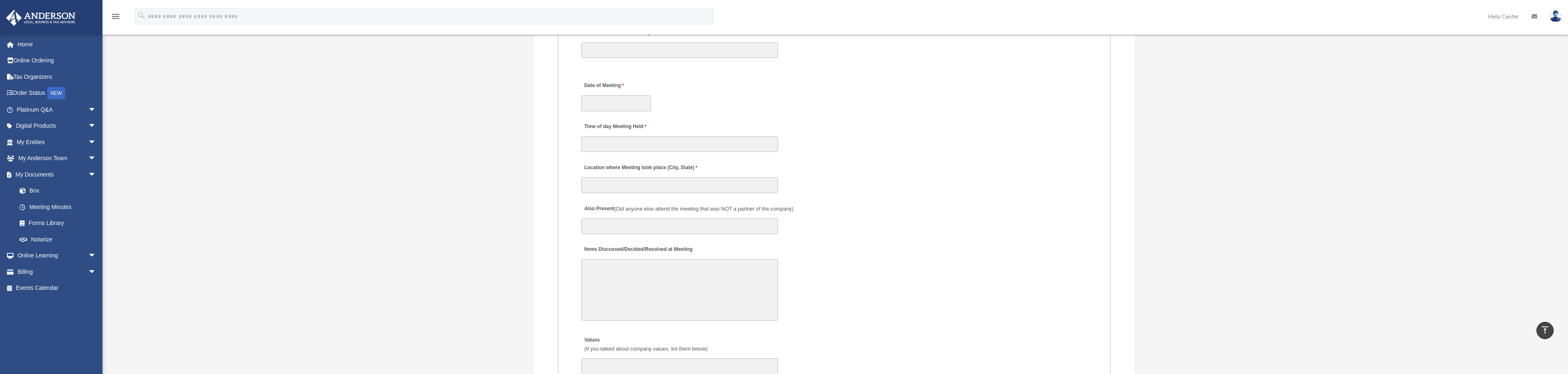
scroll to position [1231, 0]
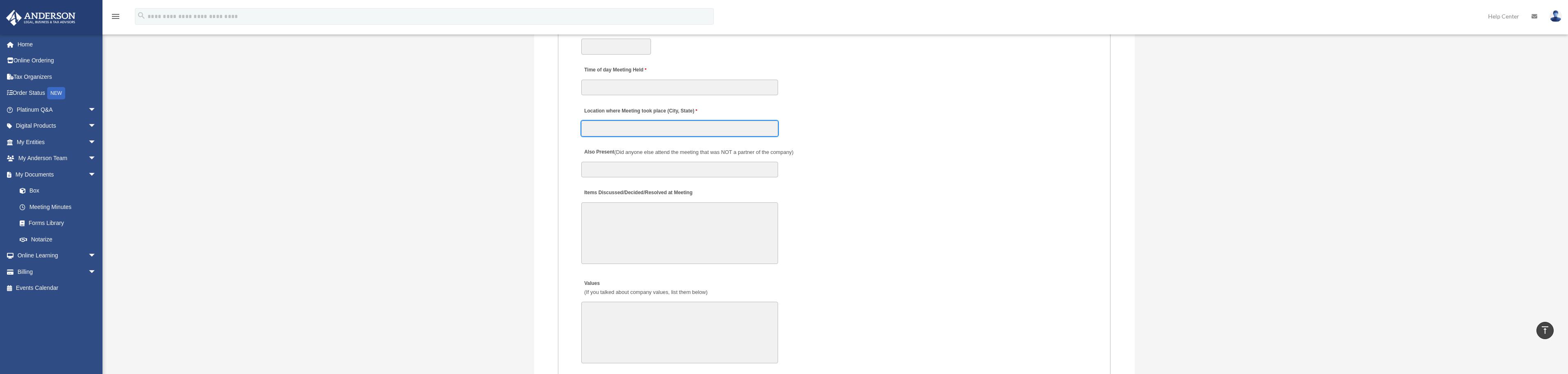
click at [659, 128] on input "Location where Meeting took place (City, State)" at bounding box center [679, 128] width 197 height 15
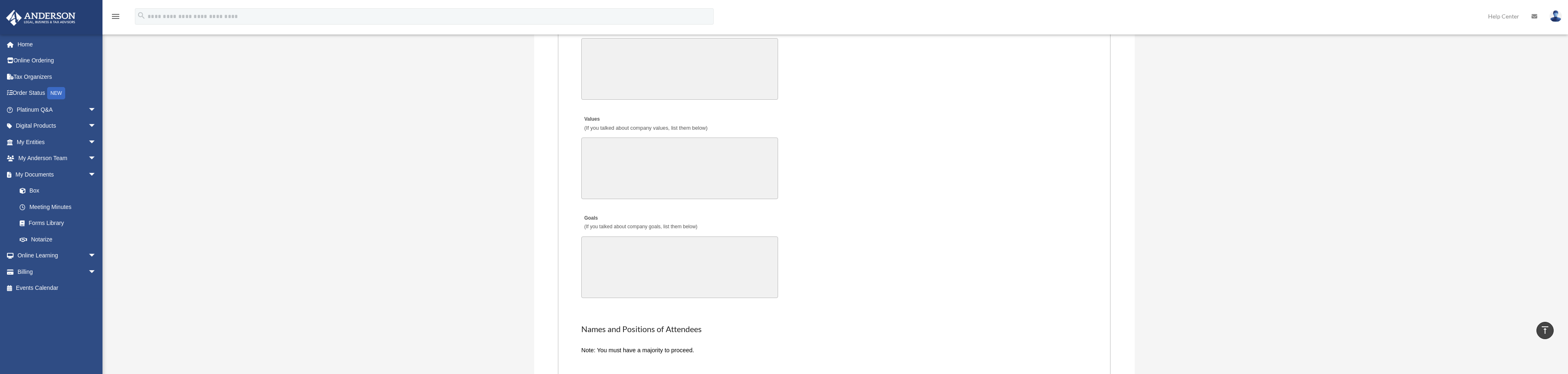
scroll to position [1190, 0]
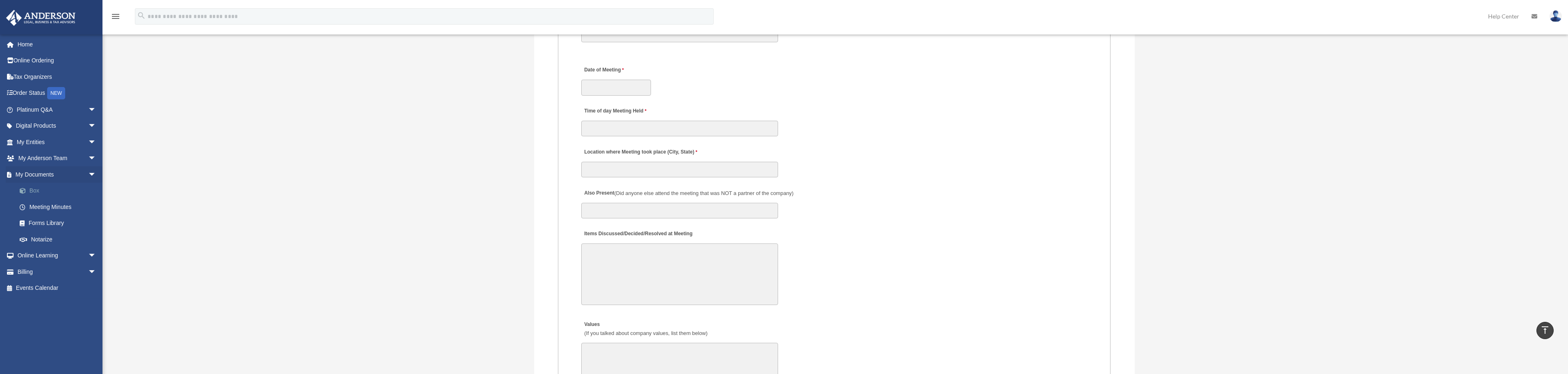
click at [47, 186] on link "Box" at bounding box center [60, 191] width 97 height 17
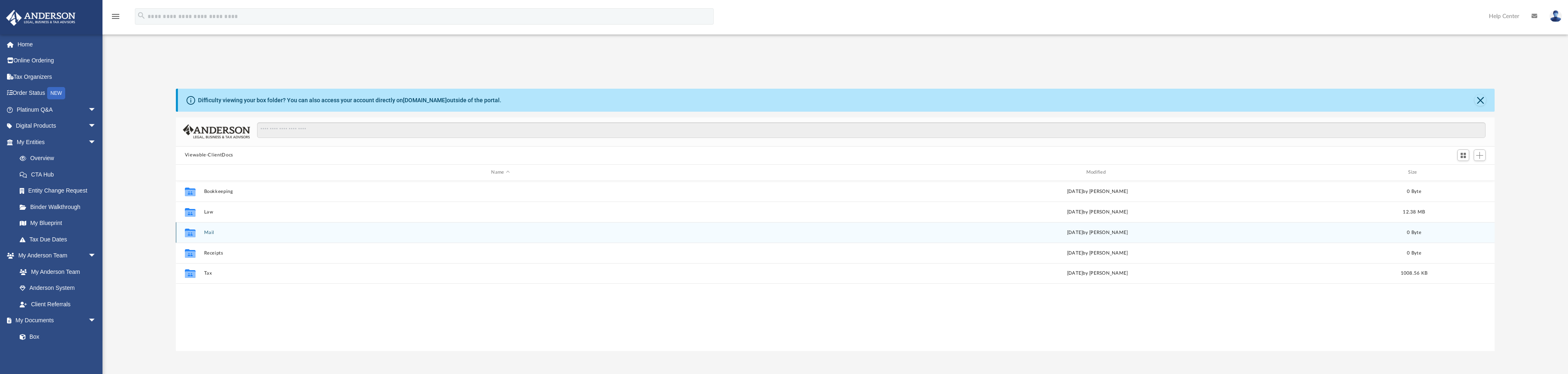
scroll to position [180, 1312]
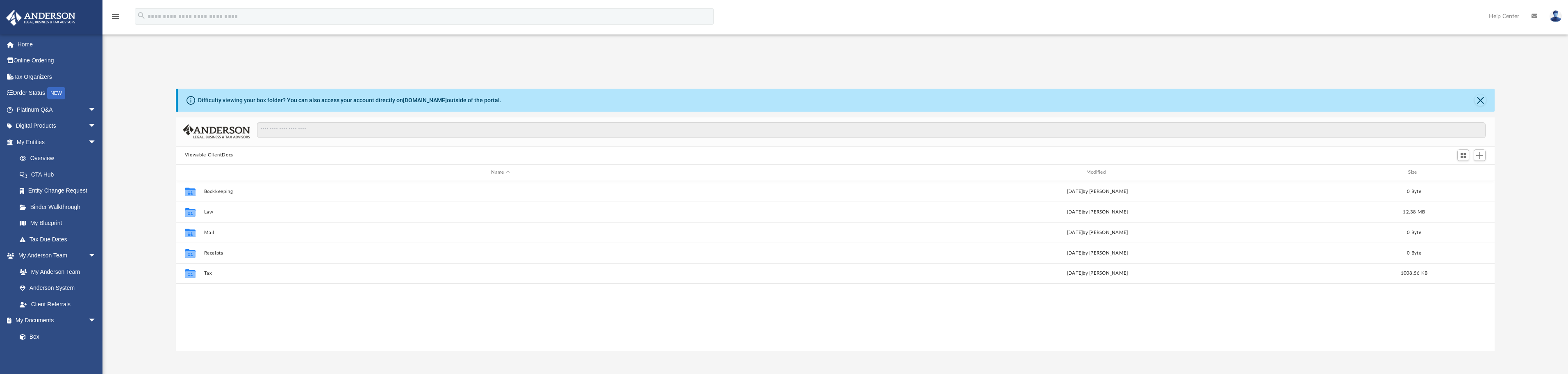
click at [144, 71] on div "Difficulty viewing your box folder? You can also access your account directly o…" at bounding box center [835, 211] width 1465 height 280
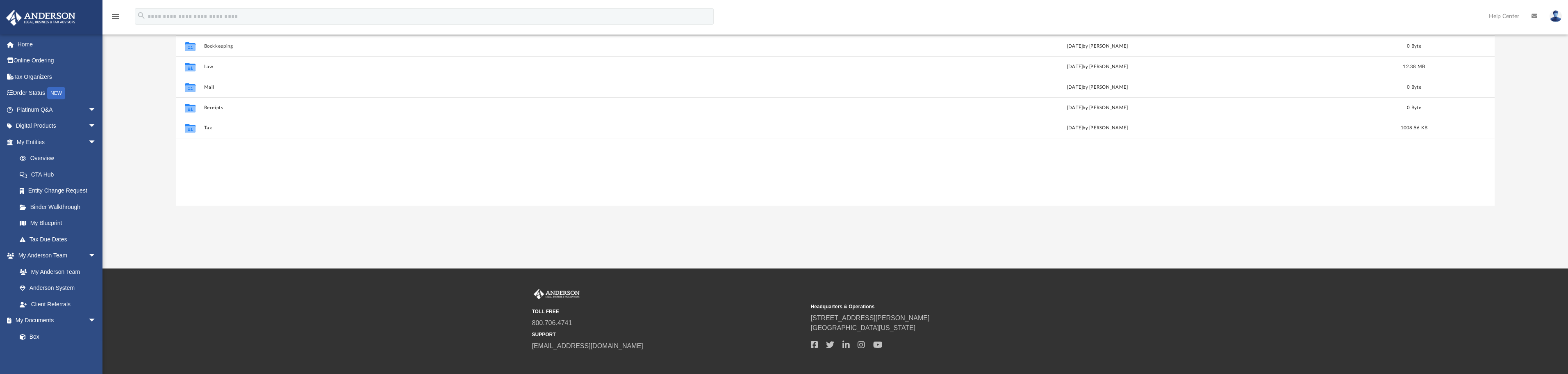
scroll to position [0, 0]
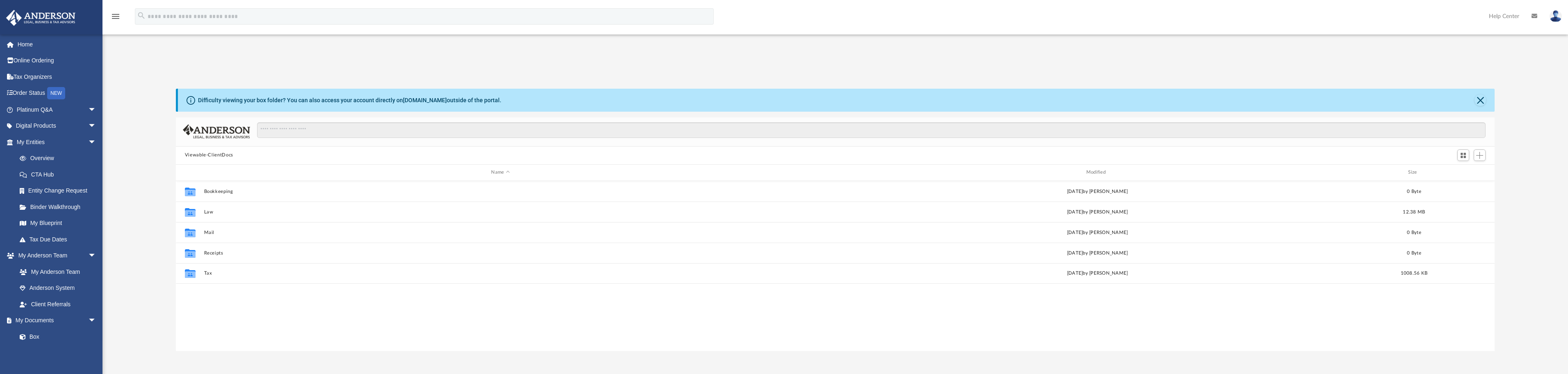
drag, startPoint x: 200, startPoint y: 103, endPoint x: 565, endPoint y: 92, distance: 365.2
click at [565, 92] on div "Difficulty viewing your box folder? You can also access your account directly o…" at bounding box center [836, 100] width 1317 height 23
click at [283, 62] on div "App [EMAIL_ADDRESS][DOMAIN_NAME] Sign Out [EMAIL_ADDRESS][DOMAIN_NAME] Home Onl…" at bounding box center [784, 207] width 1568 height 414
click at [169, 65] on div "App [EMAIL_ADDRESS][DOMAIN_NAME] Sign Out [EMAIL_ADDRESS][DOMAIN_NAME] Home Onl…" at bounding box center [784, 207] width 1568 height 288
